Goal: Browse casually

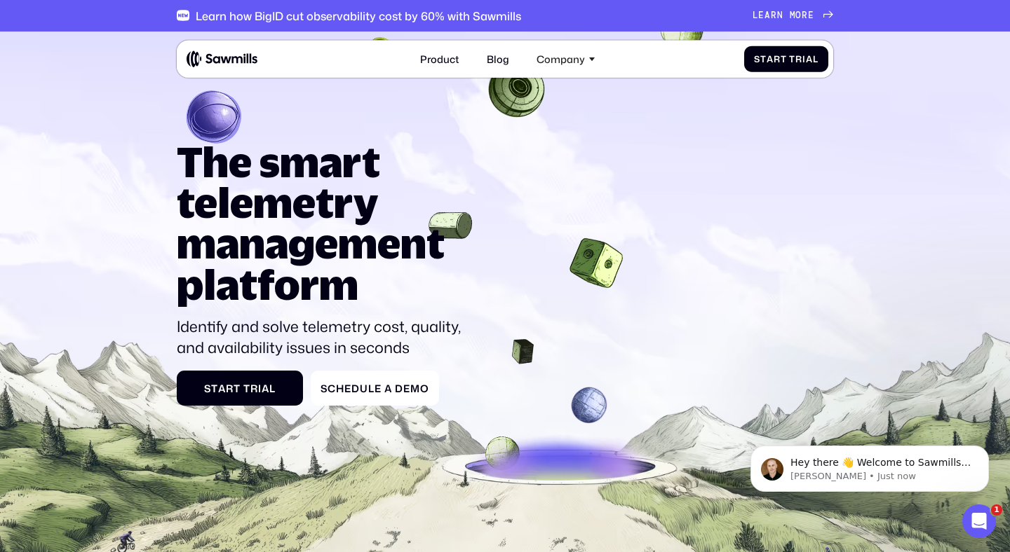
click at [586, 179] on div "The smart telemetry management platform Identify and solve telemetry cost, qual…" at bounding box center [505, 274] width 656 height 265
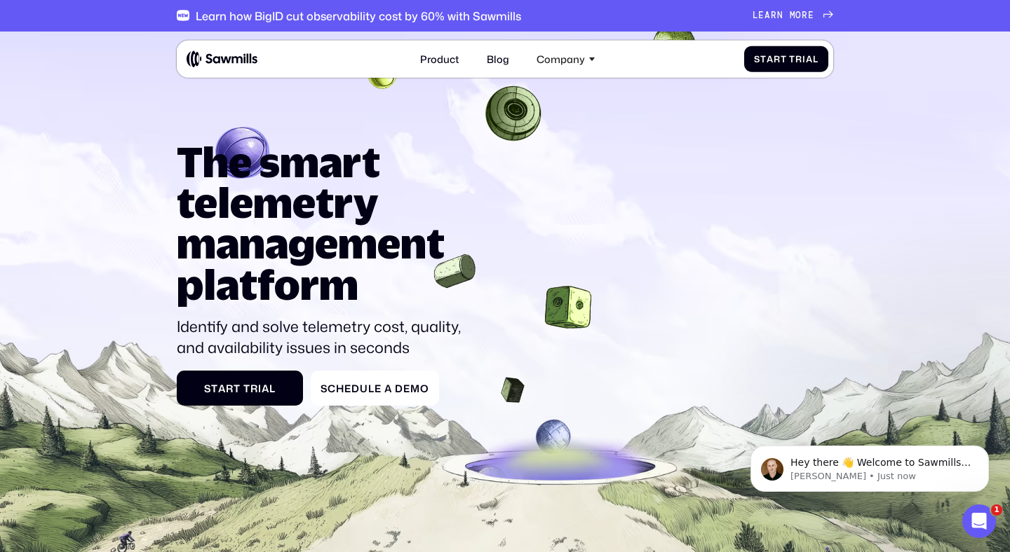
click at [461, 112] on icon at bounding box center [505, 345] width 1010 height 646
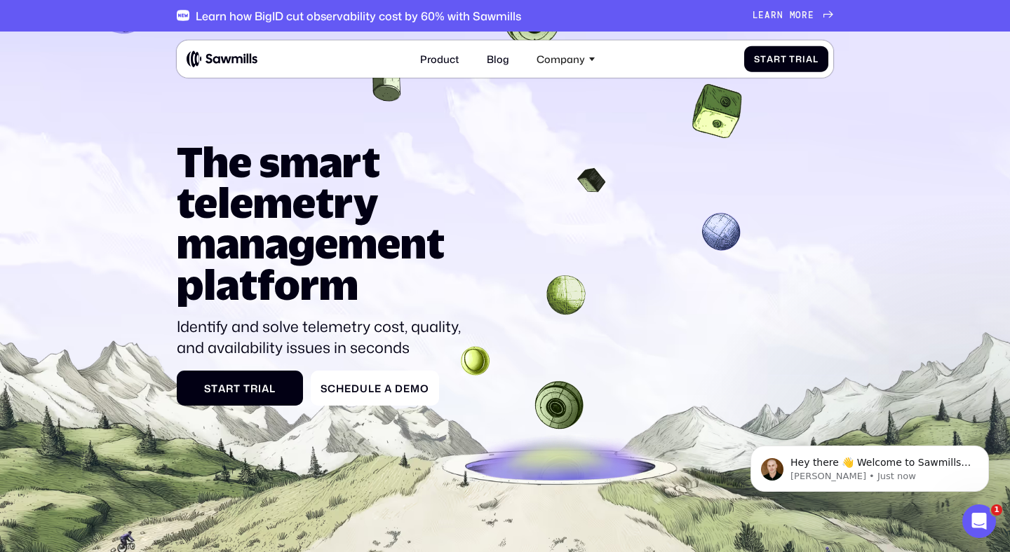
click at [725, 231] on div "The smart telemetry management platform Identify and solve telemetry cost, qual…" at bounding box center [505, 274] width 656 height 265
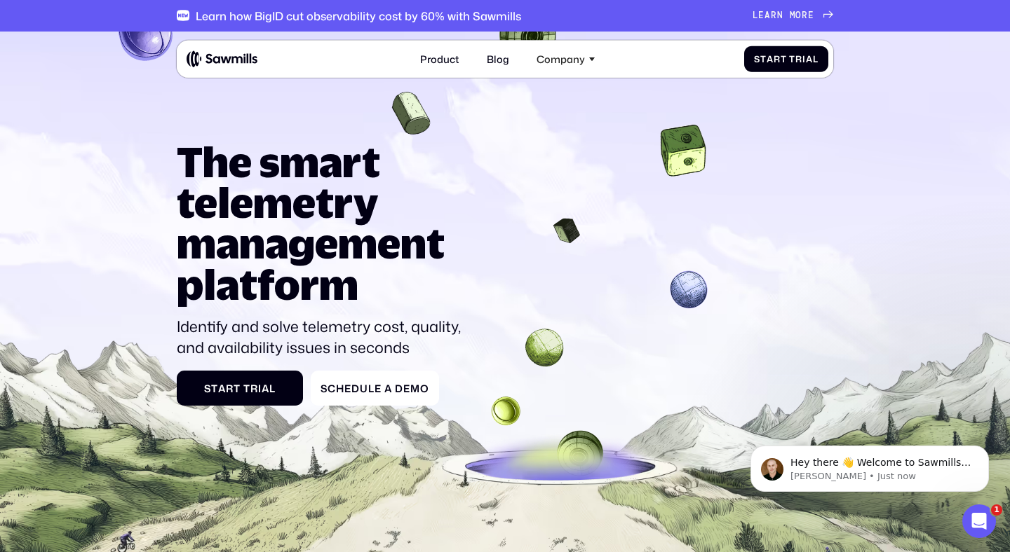
click at [681, 143] on div "The smart telemetry management platform Identify and solve telemetry cost, qual…" at bounding box center [505, 274] width 656 height 265
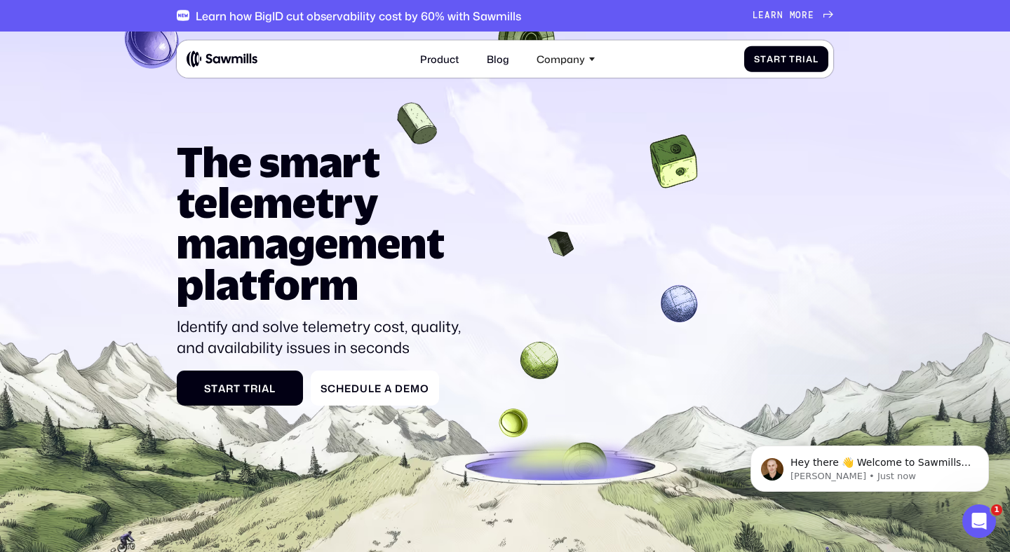
click at [681, 143] on div "The smart telemetry management platform Identify and solve telemetry cost, qual…" at bounding box center [505, 274] width 656 height 265
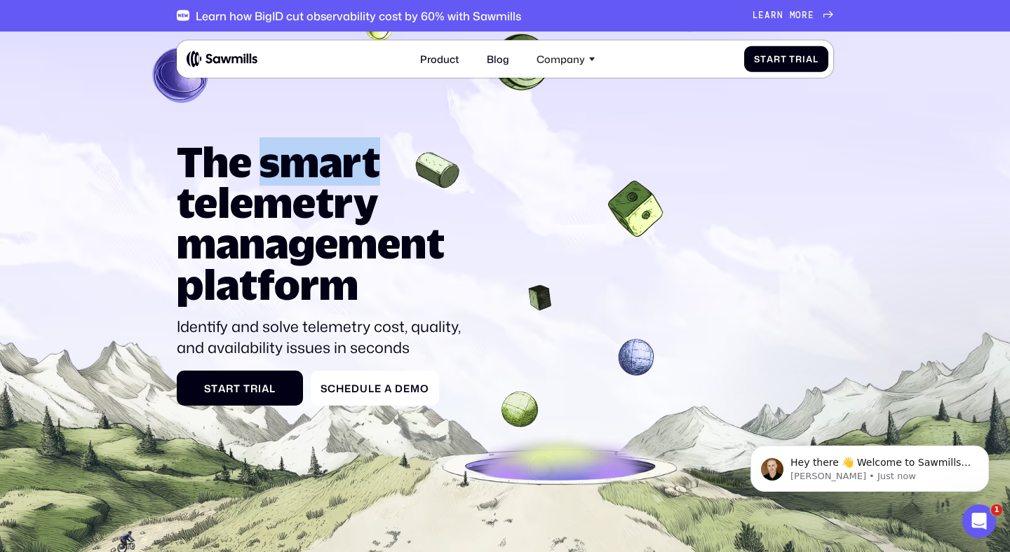
click at [454, 172] on h1 "The smart telemetry management platform" at bounding box center [323, 223] width 293 height 163
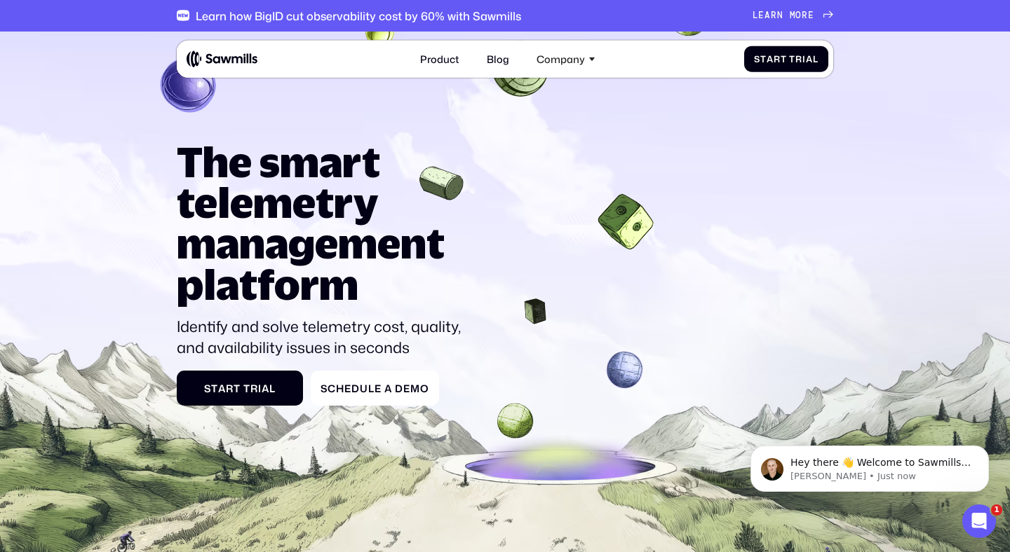
click at [454, 172] on h1 "The smart telemetry management platform" at bounding box center [323, 223] width 293 height 163
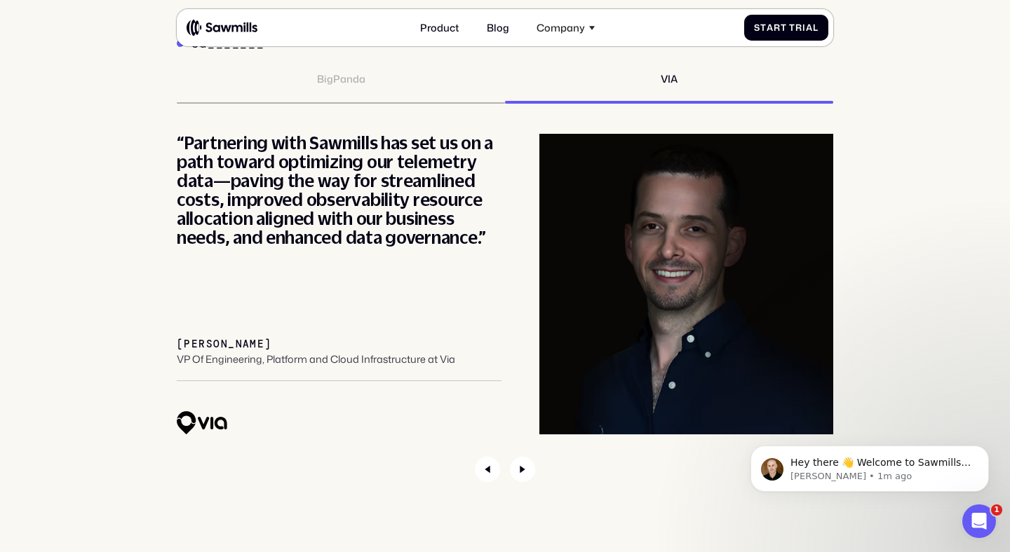
scroll to position [4682, 0]
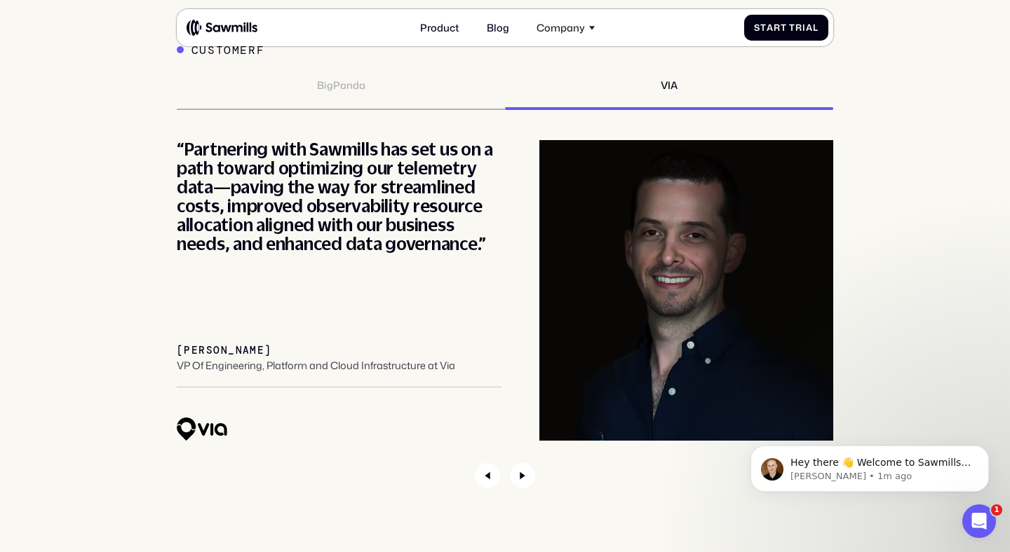
click at [321, 238] on div "“Partnering with Sawmills has set us on a path toward optimizing our telemetry …" at bounding box center [339, 197] width 325 height 114
click at [323, 330] on div "“Partnering with Sawmills has set us on a path toward optimizing our telemetry …" at bounding box center [339, 290] width 325 height 301
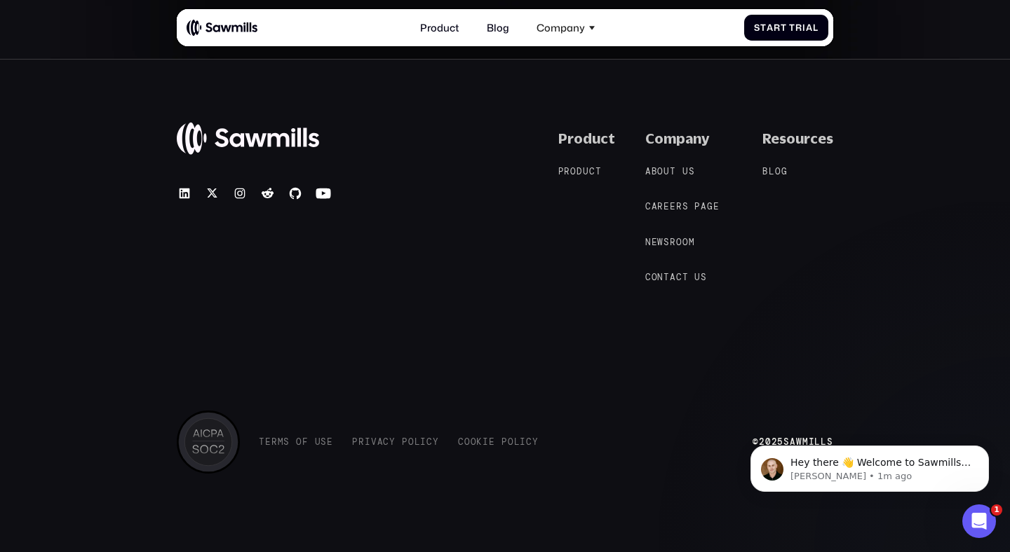
scroll to position [5729, 0]
